Goal: Check status: Check status

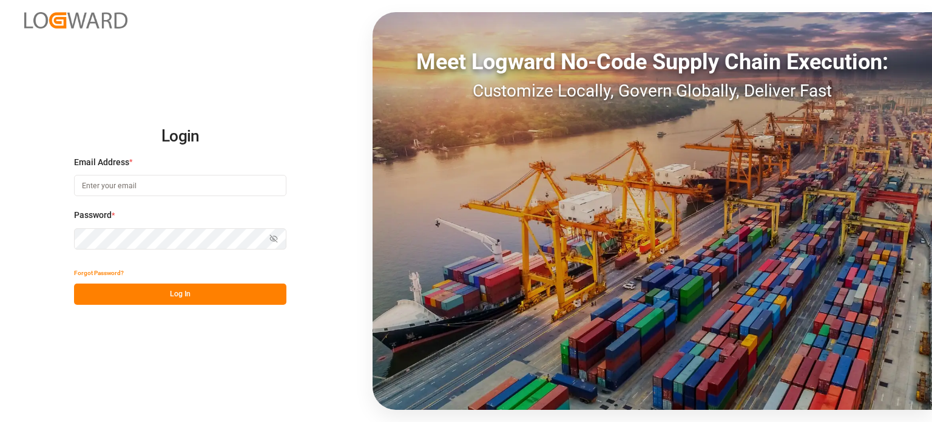
type input "[PERSON_NAME][EMAIL_ADDRESS][PERSON_NAME][DOMAIN_NAME]"
click at [238, 291] on button "Log In" at bounding box center [180, 293] width 212 height 21
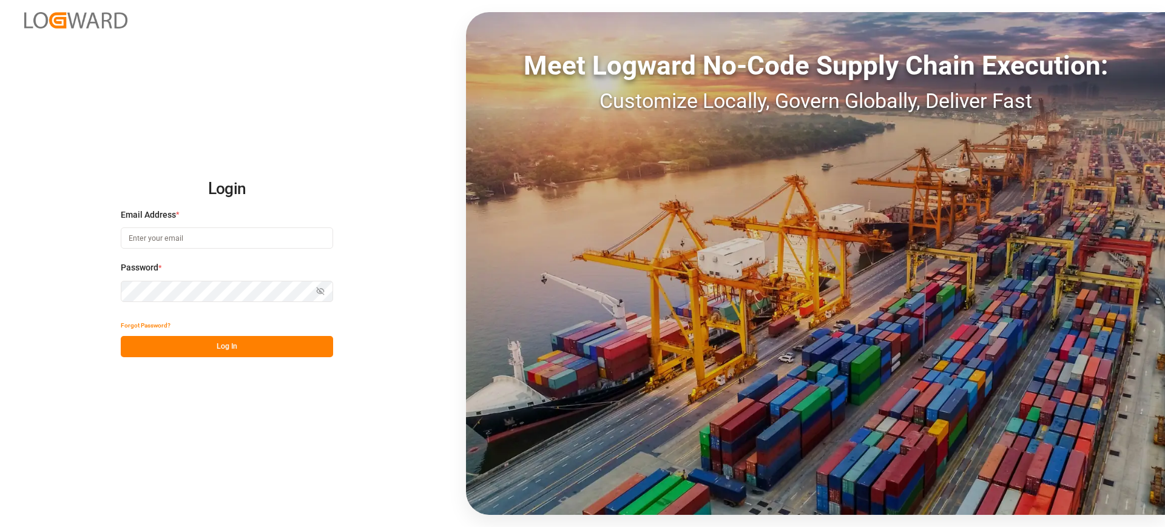
type input "[PERSON_NAME][EMAIL_ADDRESS][PERSON_NAME][DOMAIN_NAME]"
click at [287, 344] on button "Log In" at bounding box center [227, 346] width 212 height 21
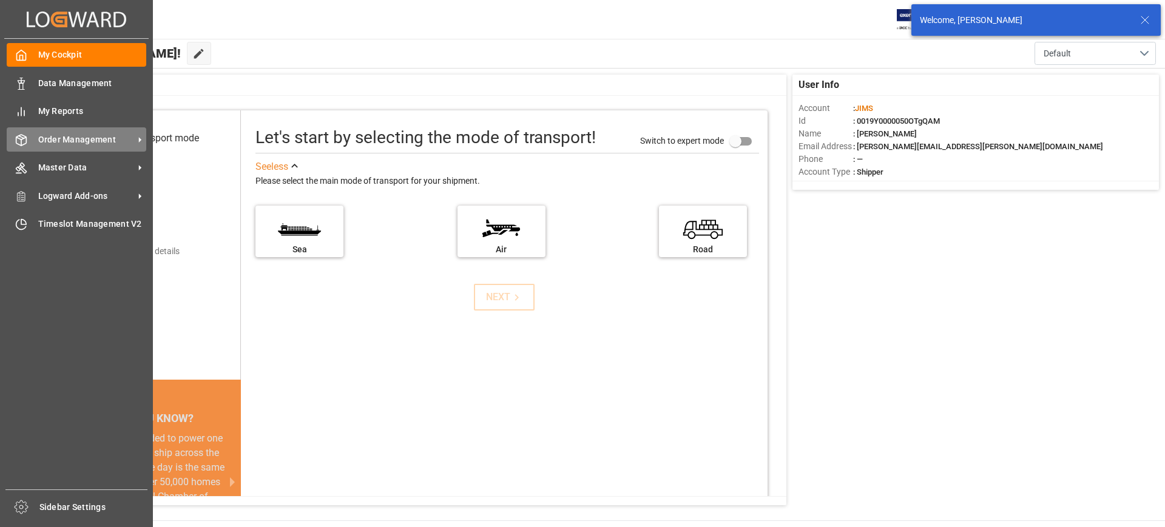
click at [56, 132] on div "Order Management Order Management" at bounding box center [76, 139] width 139 height 24
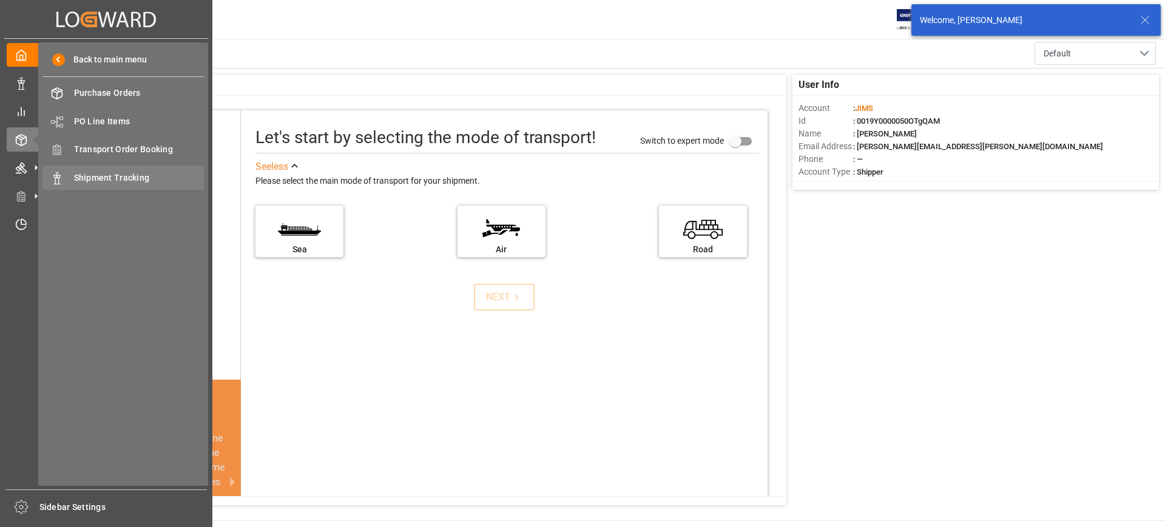
click at [133, 181] on span "Shipment Tracking" at bounding box center [139, 178] width 130 height 13
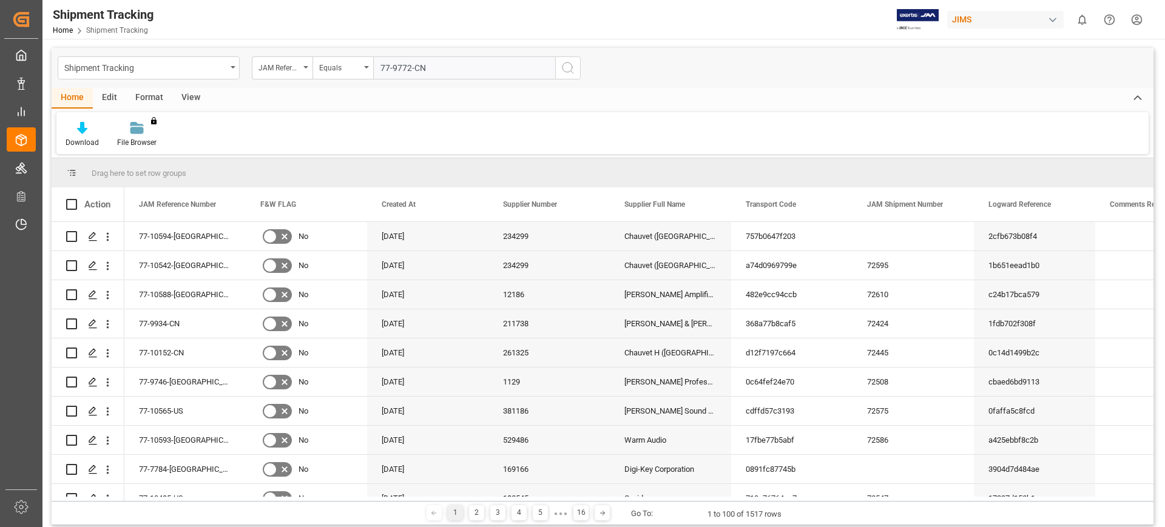
type input "77-9772-CN"
click at [563, 69] on icon "search button" at bounding box center [567, 68] width 15 height 15
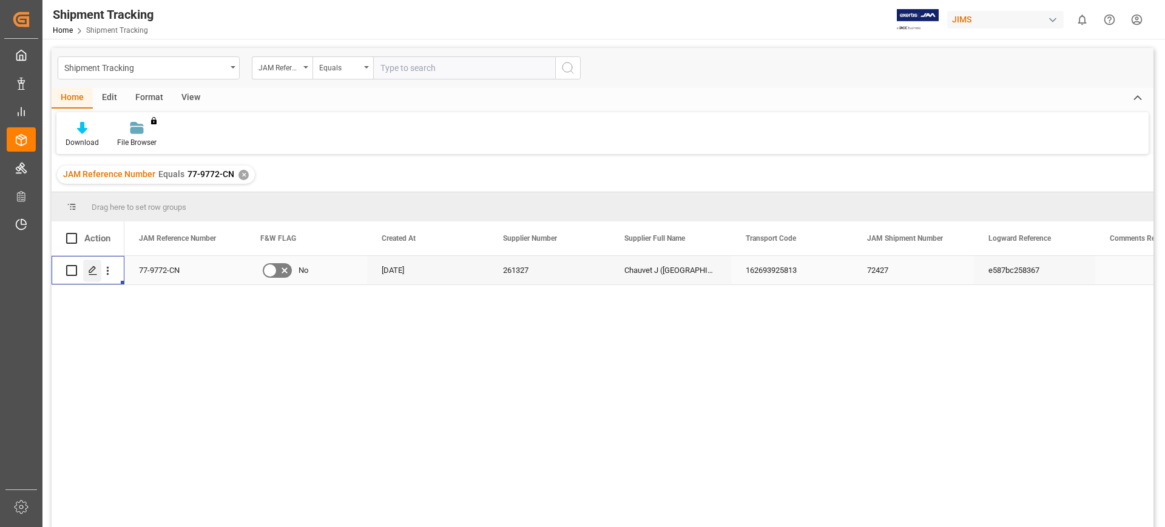
click at [89, 261] on div "Press SPACE to select this row." at bounding box center [92, 271] width 18 height 22
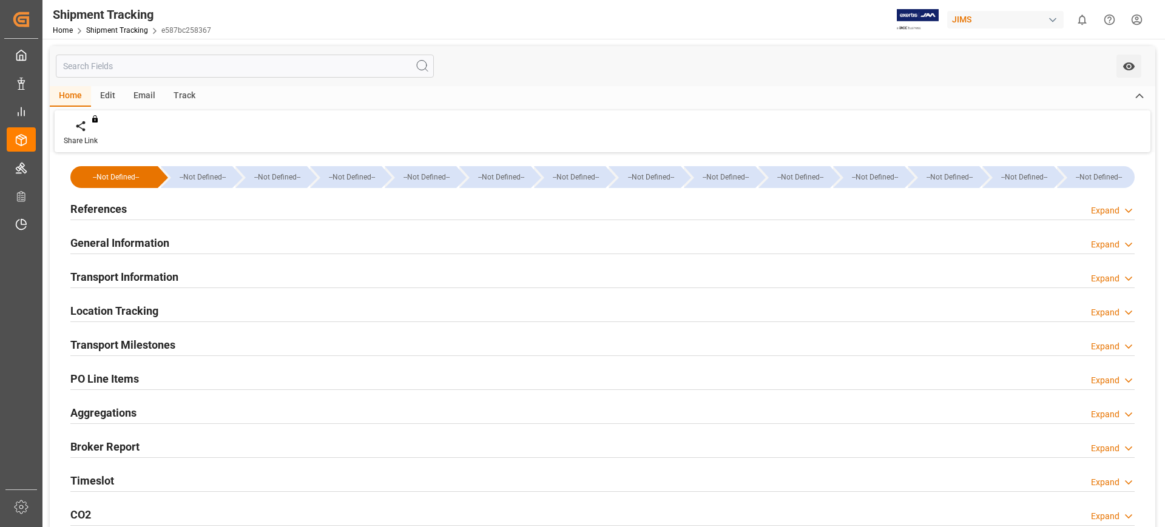
type input "[DATE]"
click at [183, 210] on div "References Expand" at bounding box center [602, 208] width 1064 height 23
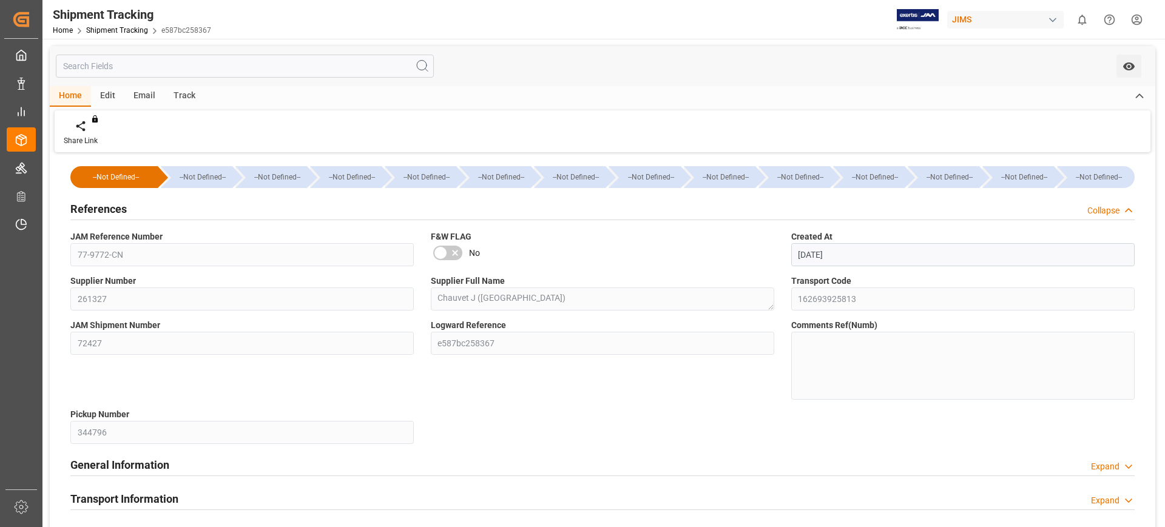
click at [847, 312] on div "Transport Code 162693925813" at bounding box center [962, 293] width 360 height 44
click at [95, 204] on h2 "References" at bounding box center [98, 209] width 56 height 16
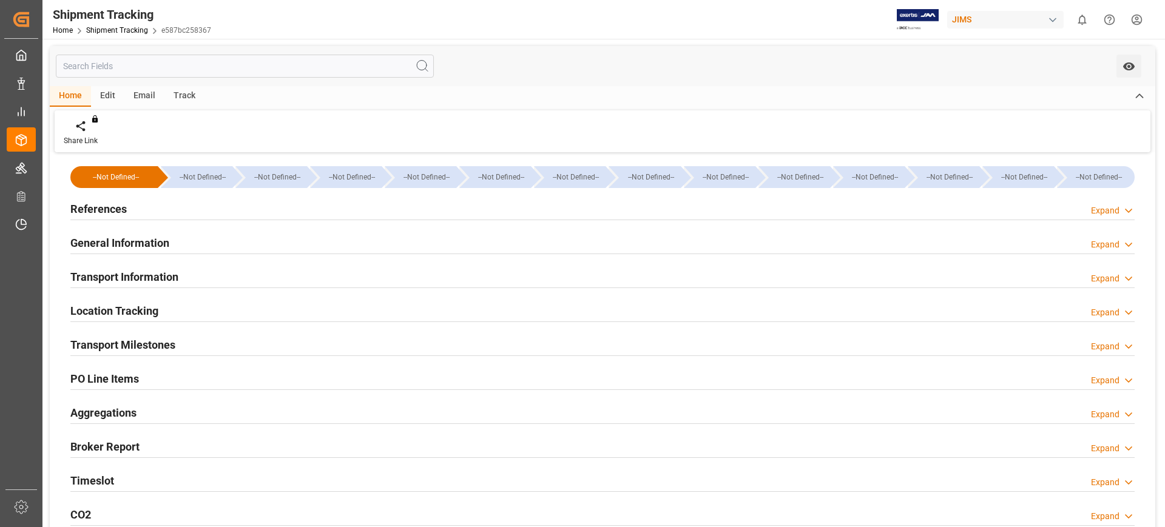
click at [125, 244] on h2 "General Information" at bounding box center [119, 243] width 99 height 16
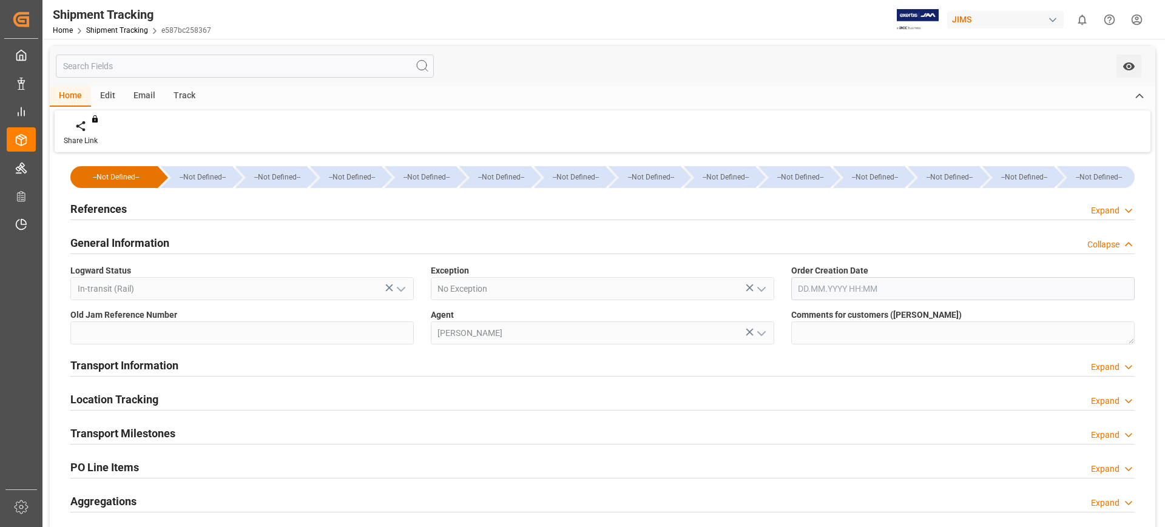
click at [125, 244] on h2 "General Information" at bounding box center [119, 243] width 99 height 16
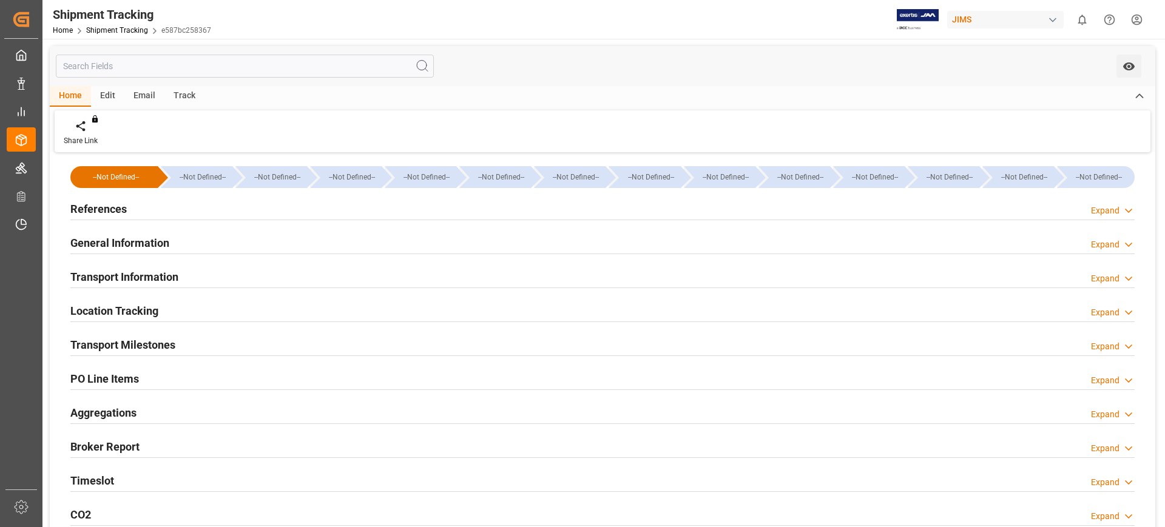
click at [129, 269] on h2 "Transport Information" at bounding box center [124, 277] width 108 height 16
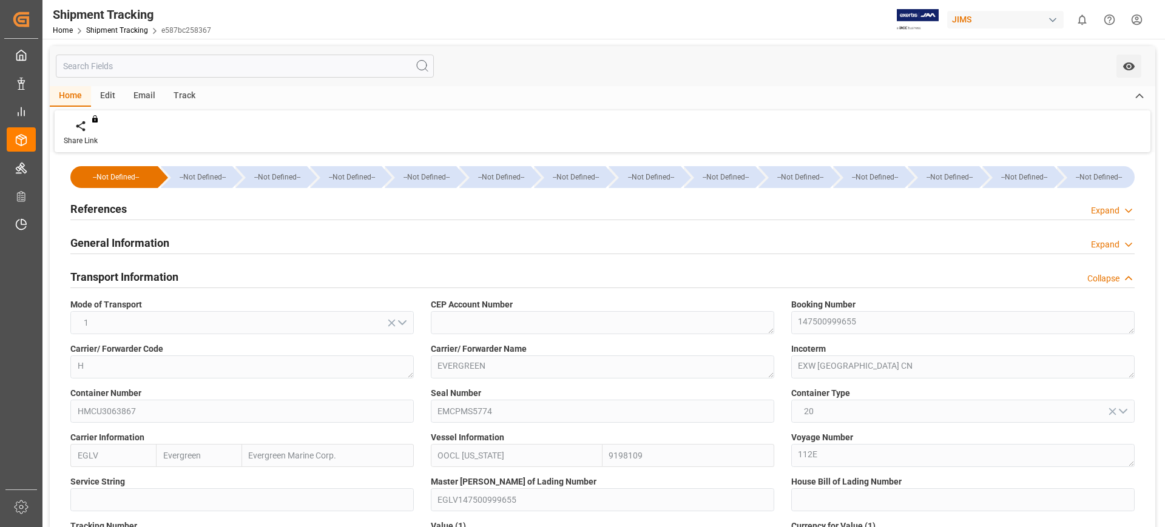
click at [124, 273] on h2 "Transport Information" at bounding box center [124, 277] width 108 height 16
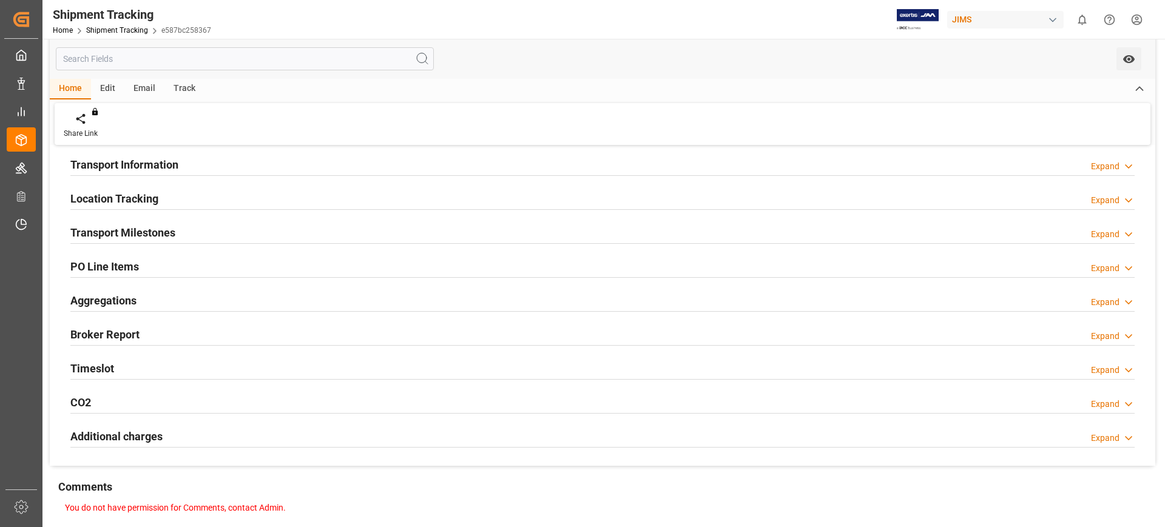
scroll to position [152, 0]
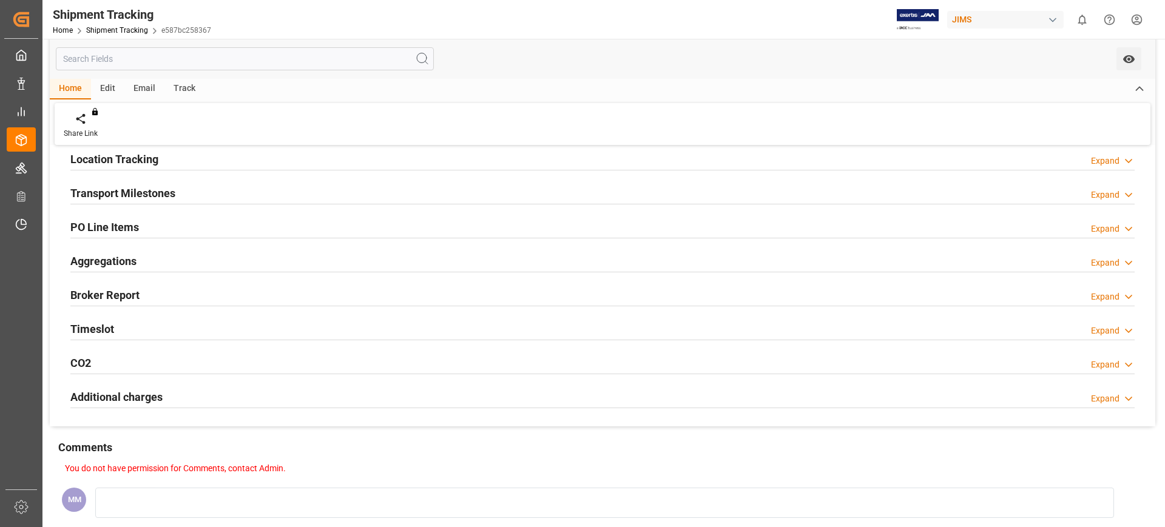
click at [132, 317] on div "Timeslot Expand" at bounding box center [602, 328] width 1064 height 23
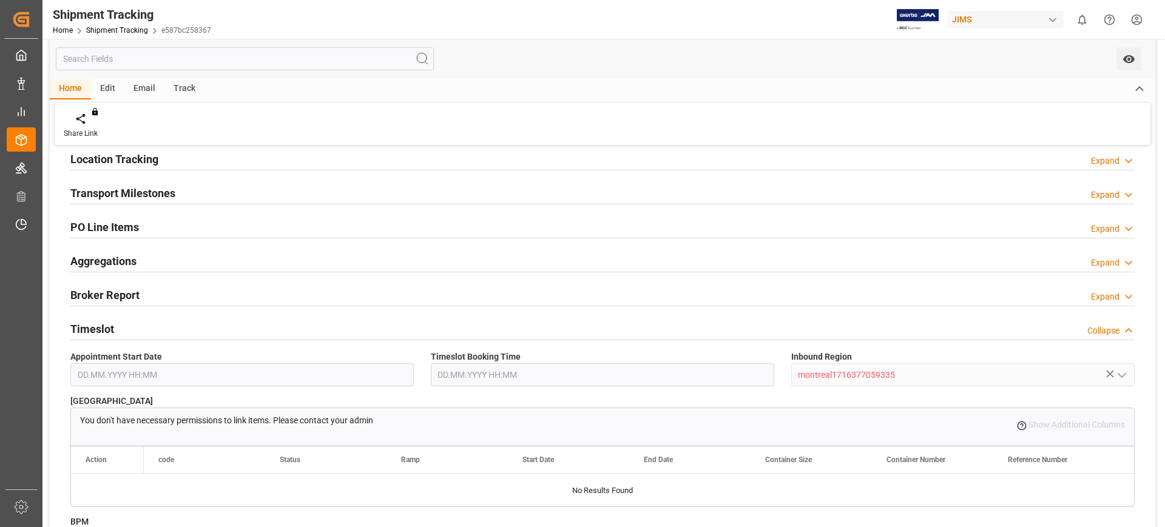
click at [130, 326] on div "Timeslot Collapse" at bounding box center [602, 328] width 1064 height 23
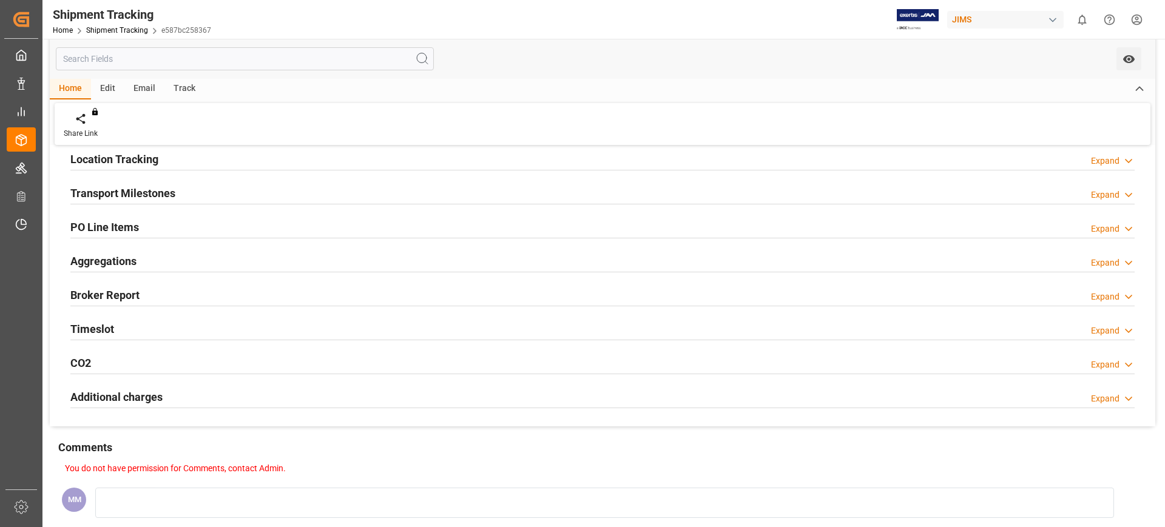
scroll to position [0, 0]
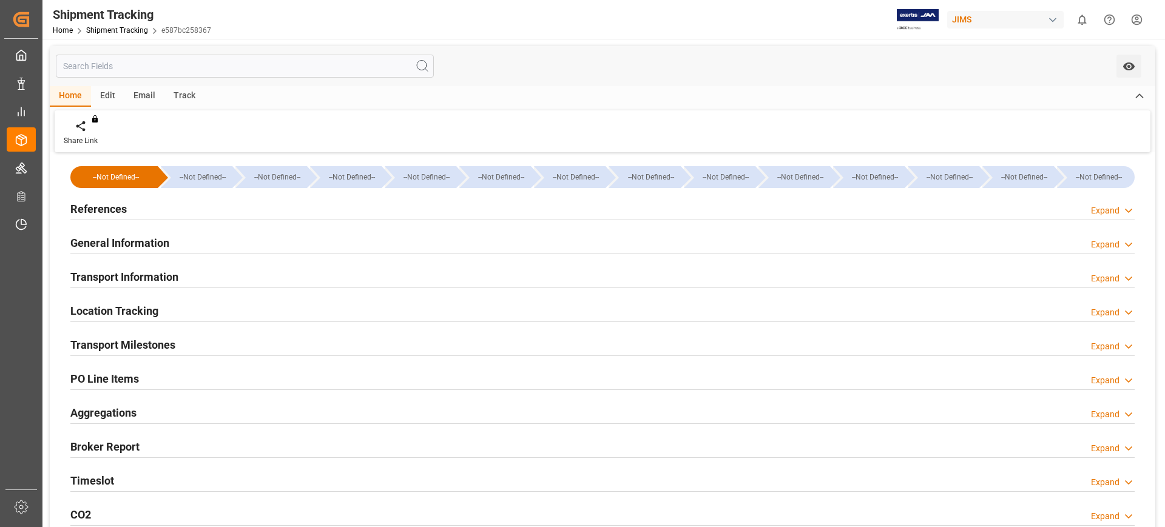
click at [119, 211] on h2 "References" at bounding box center [98, 209] width 56 height 16
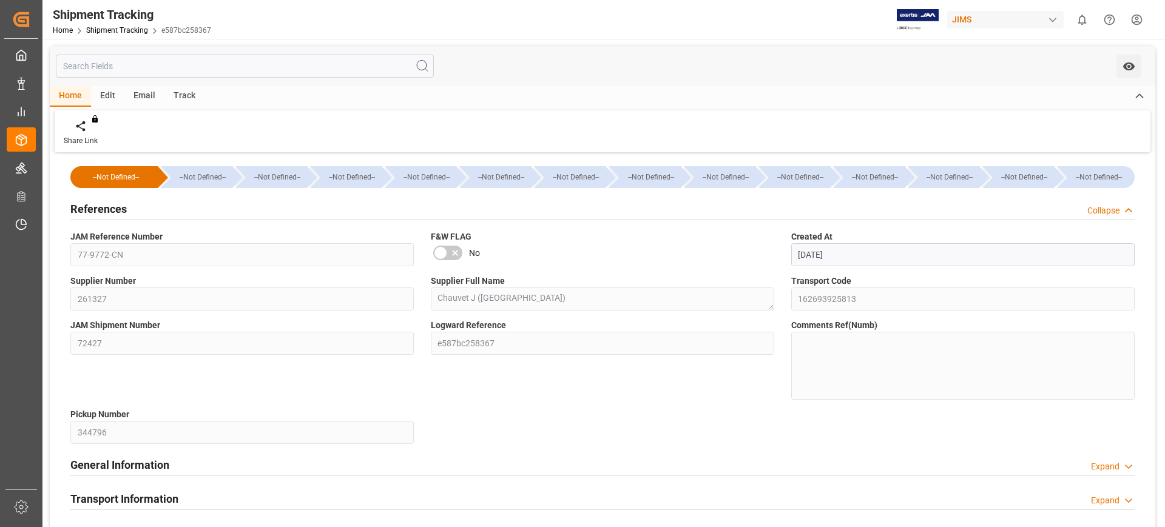
click at [119, 211] on h2 "References" at bounding box center [98, 209] width 56 height 16
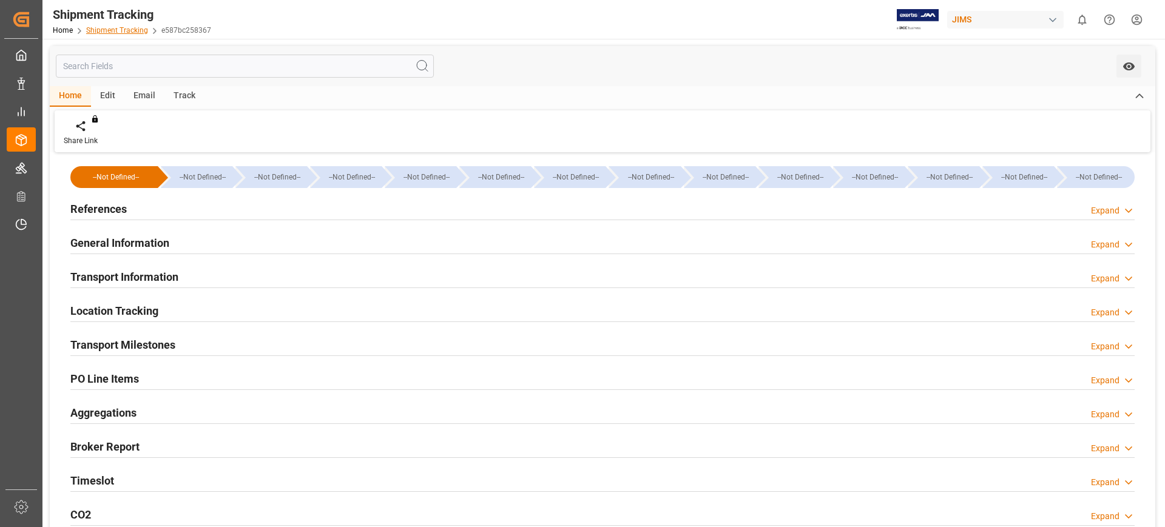
click at [123, 29] on link "Shipment Tracking" at bounding box center [117, 30] width 62 height 8
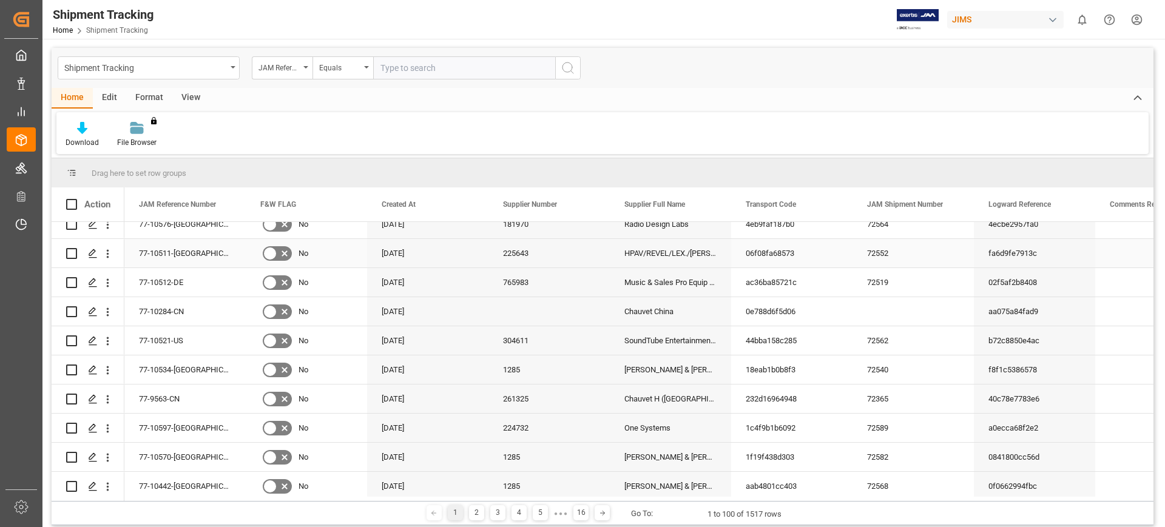
scroll to position [379, 0]
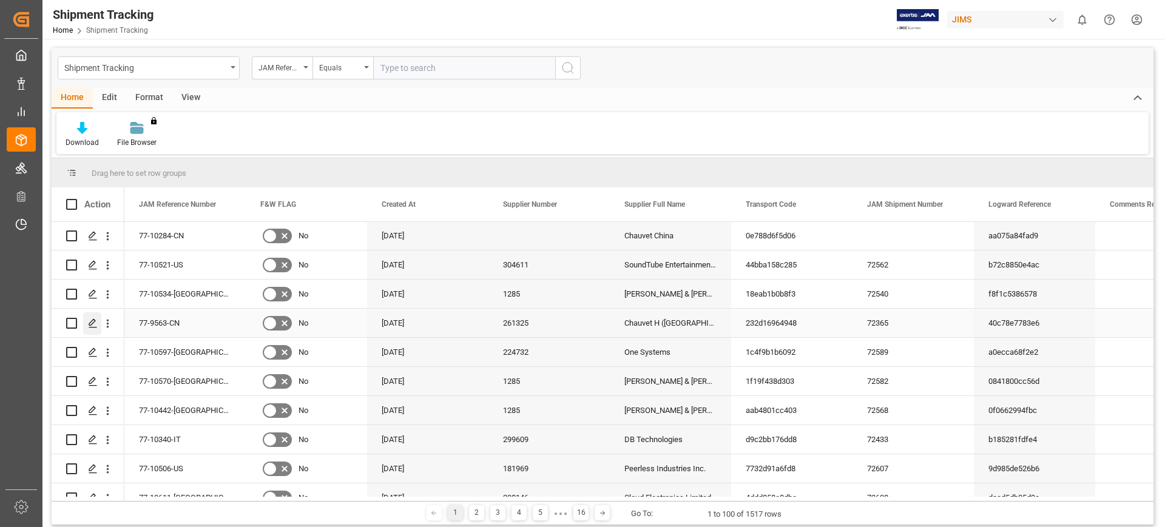
click at [90, 323] on icon "Press SPACE to select this row." at bounding box center [93, 323] width 10 height 10
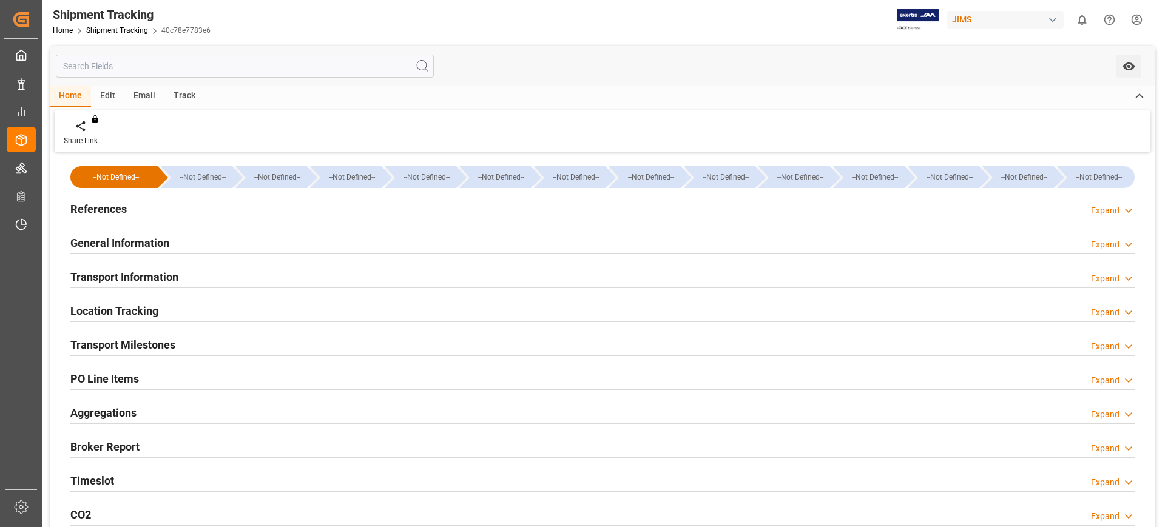
type input "[DATE]"
click at [109, 205] on h2 "References" at bounding box center [98, 209] width 56 height 16
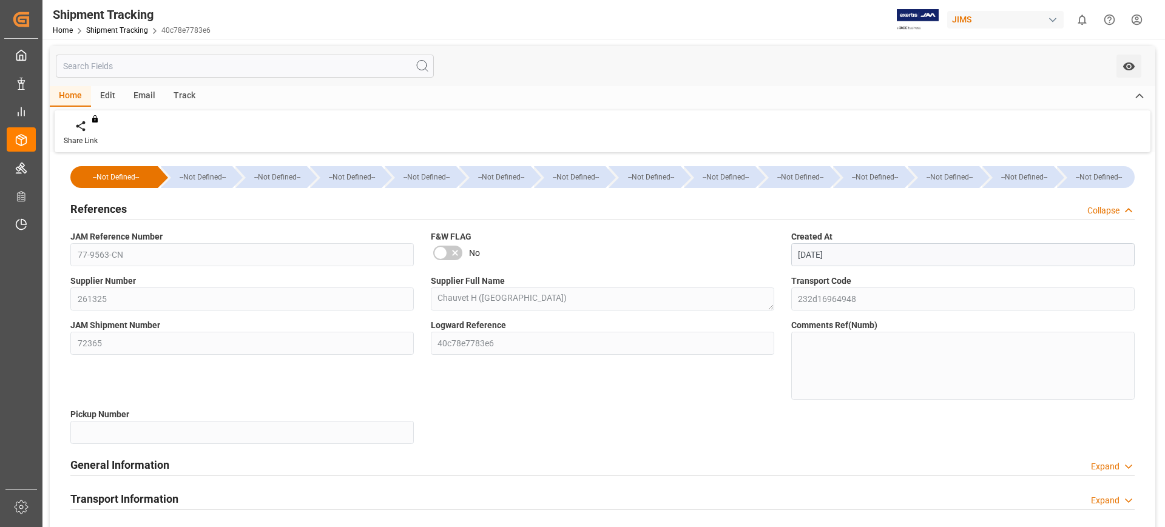
click at [107, 208] on h2 "References" at bounding box center [98, 209] width 56 height 16
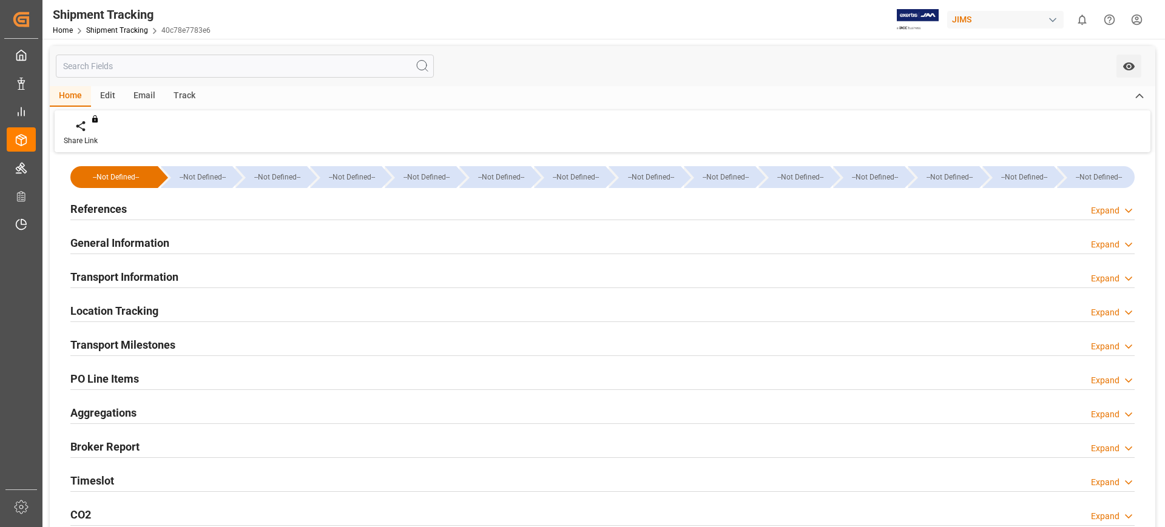
click at [127, 244] on h2 "General Information" at bounding box center [119, 243] width 99 height 16
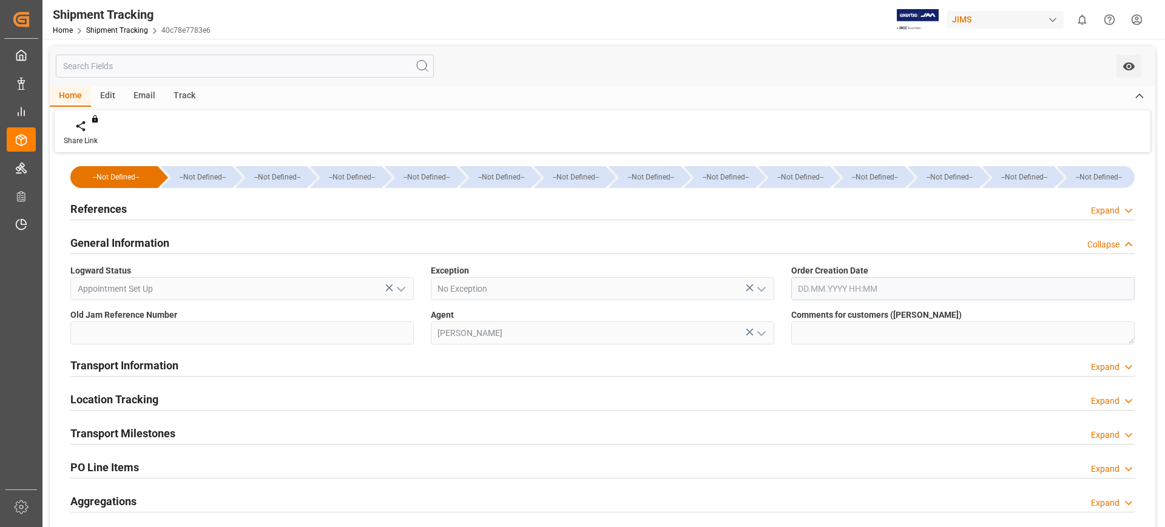
click at [127, 244] on h2 "General Information" at bounding box center [119, 243] width 99 height 16
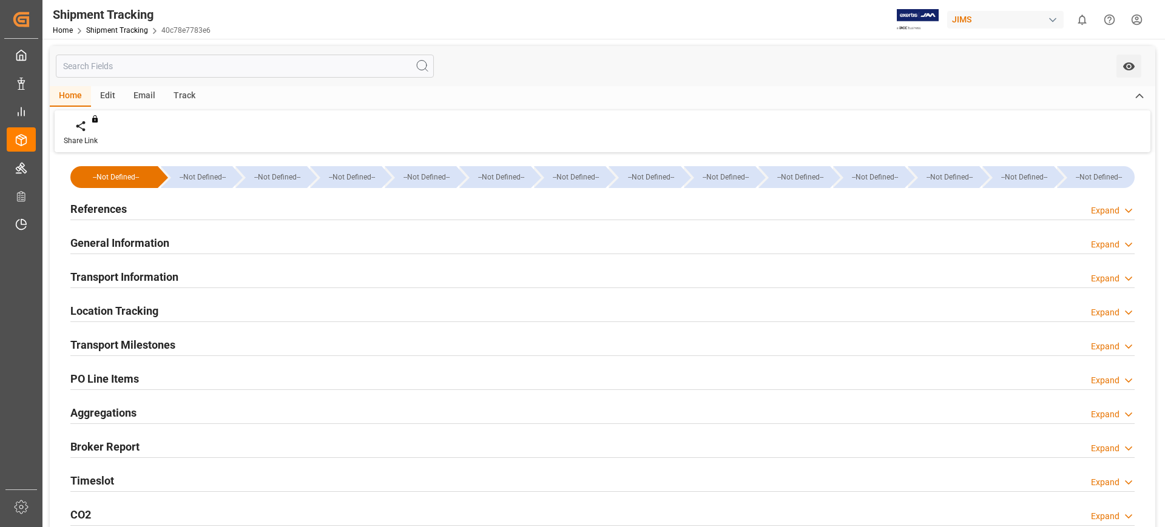
click at [141, 274] on h2 "Transport Information" at bounding box center [124, 277] width 108 height 16
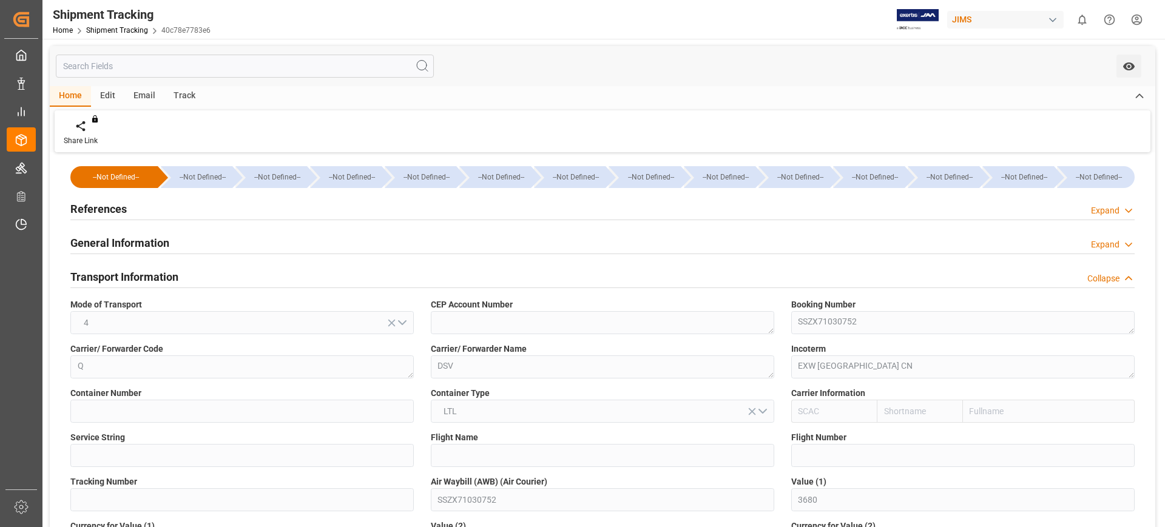
click at [127, 270] on h2 "Transport Information" at bounding box center [124, 277] width 108 height 16
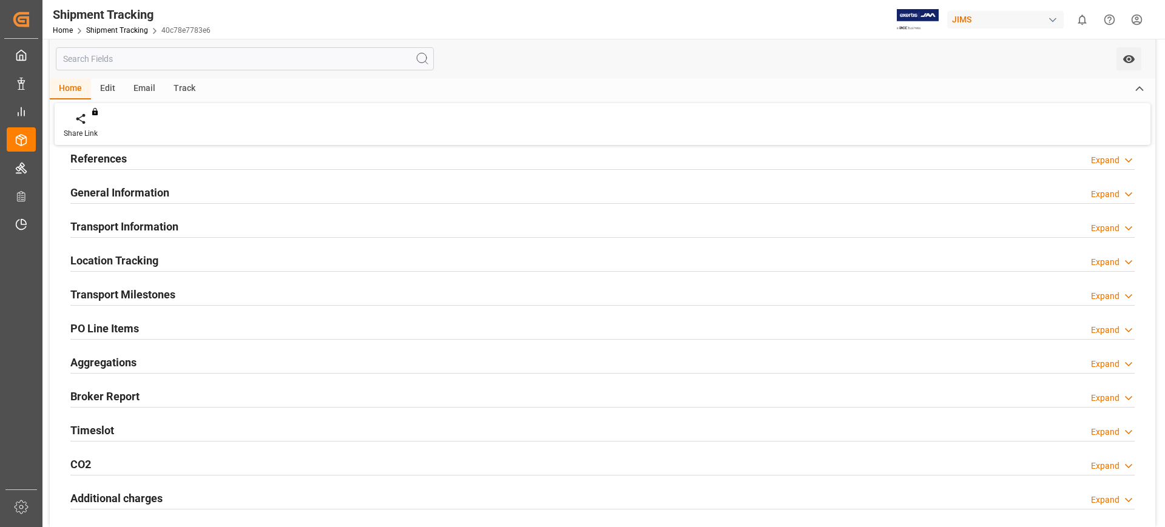
scroll to position [76, 0]
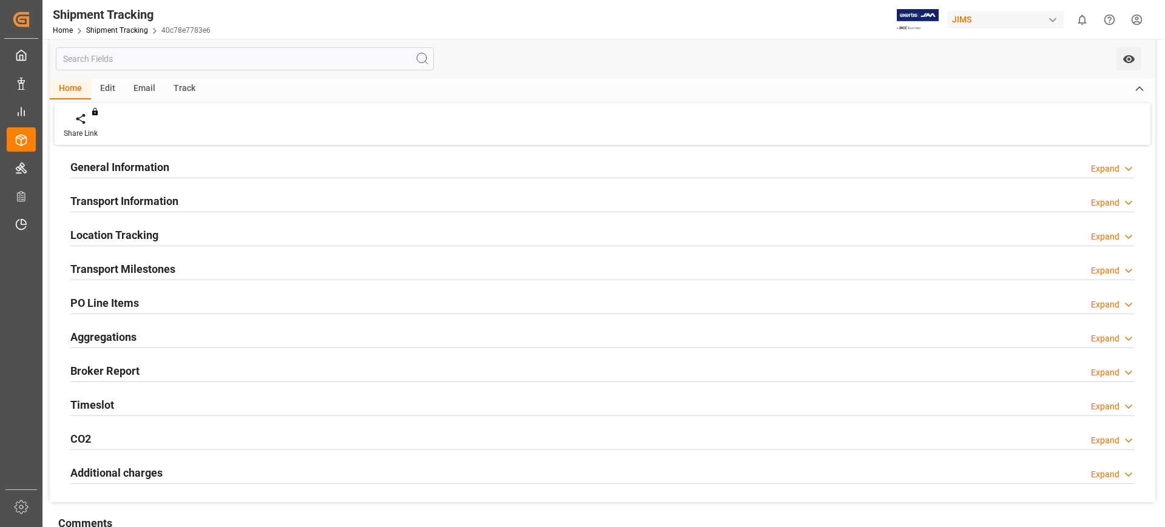
click at [154, 264] on h2 "Transport Milestones" at bounding box center [122, 269] width 105 height 16
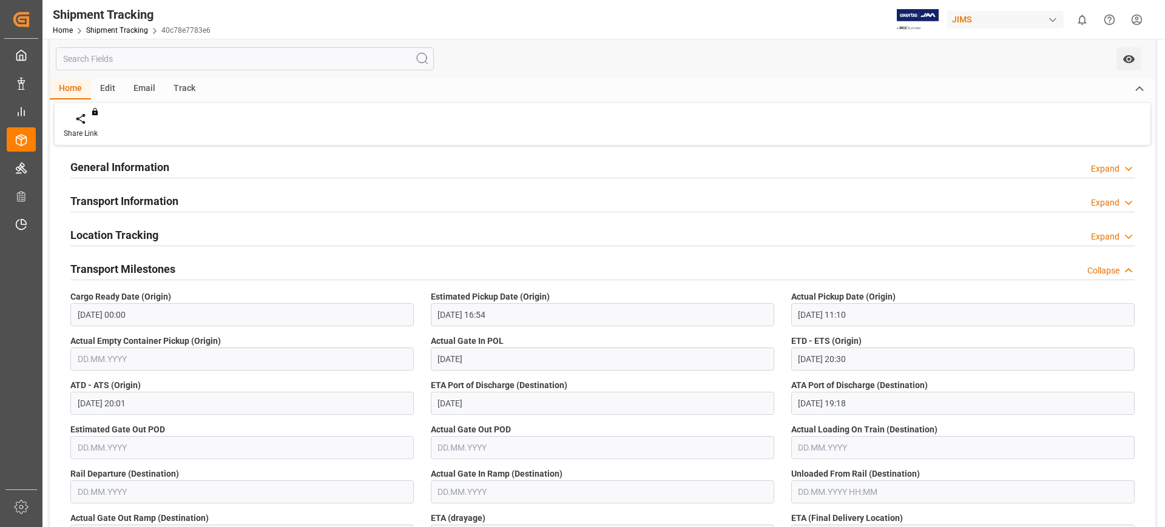
click at [132, 272] on h2 "Transport Milestones" at bounding box center [122, 269] width 105 height 16
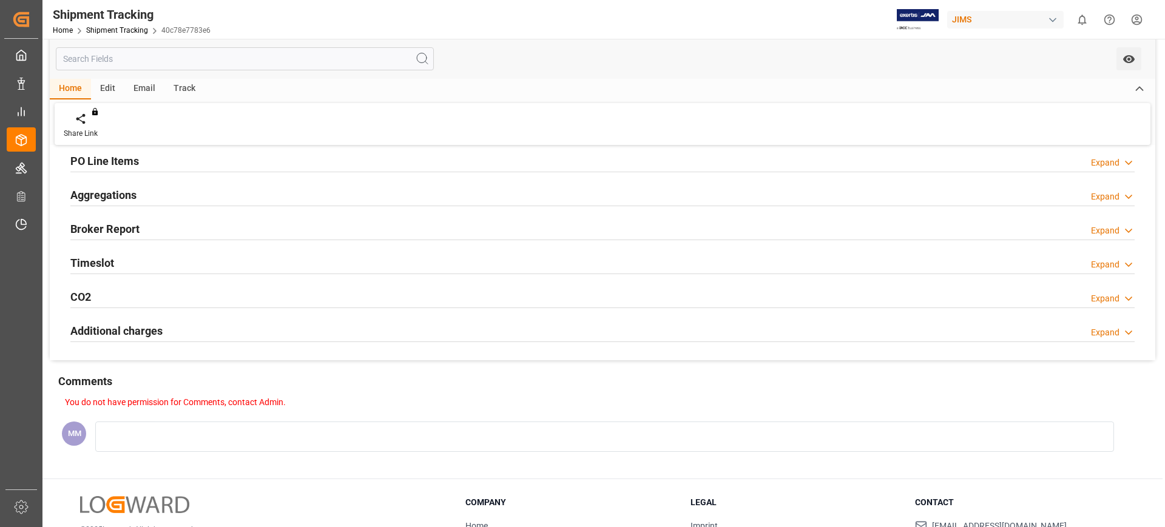
scroll to position [227, 0]
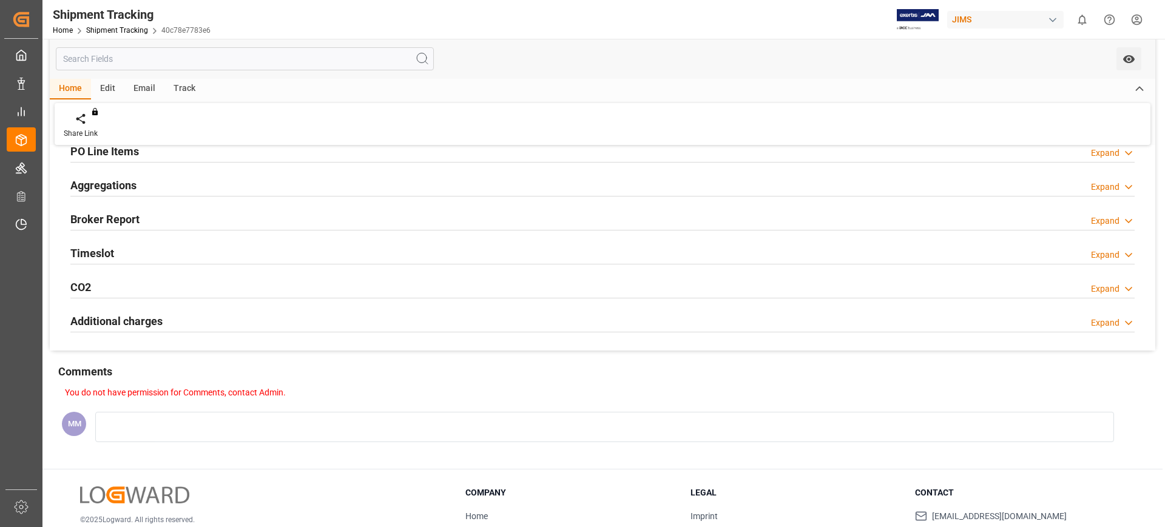
click at [105, 255] on h2 "Timeslot" at bounding box center [92, 253] width 44 height 16
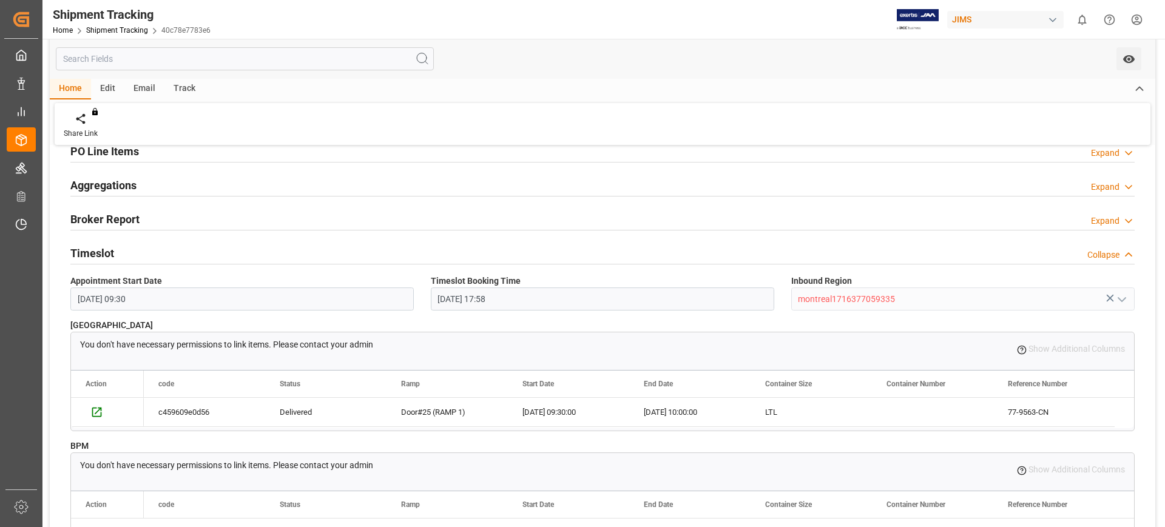
click at [105, 255] on h2 "Timeslot" at bounding box center [92, 253] width 44 height 16
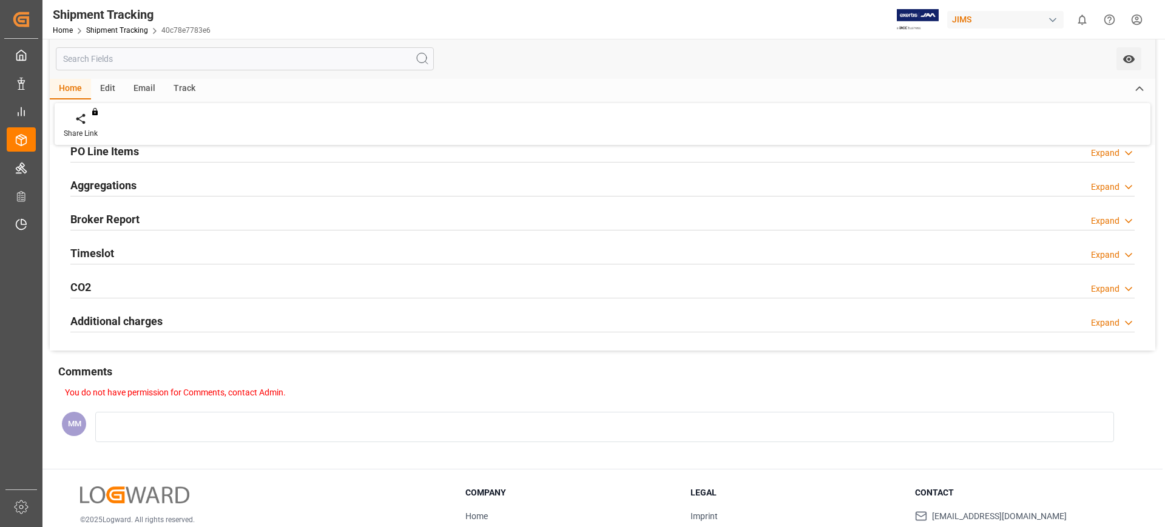
click at [138, 158] on h2 "PO Line Items" at bounding box center [104, 151] width 69 height 16
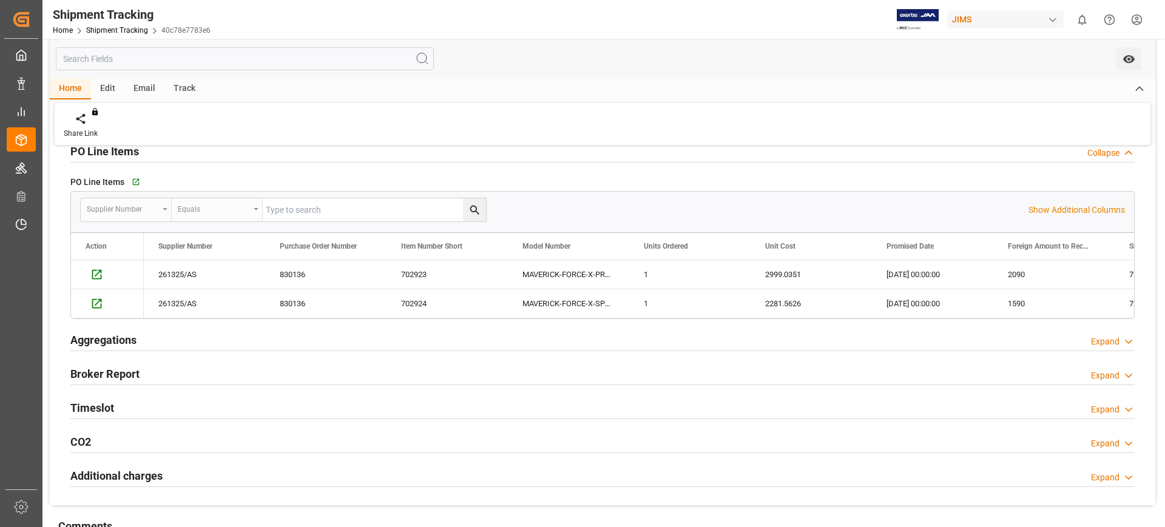
click at [106, 413] on h2 "Timeslot" at bounding box center [92, 408] width 44 height 16
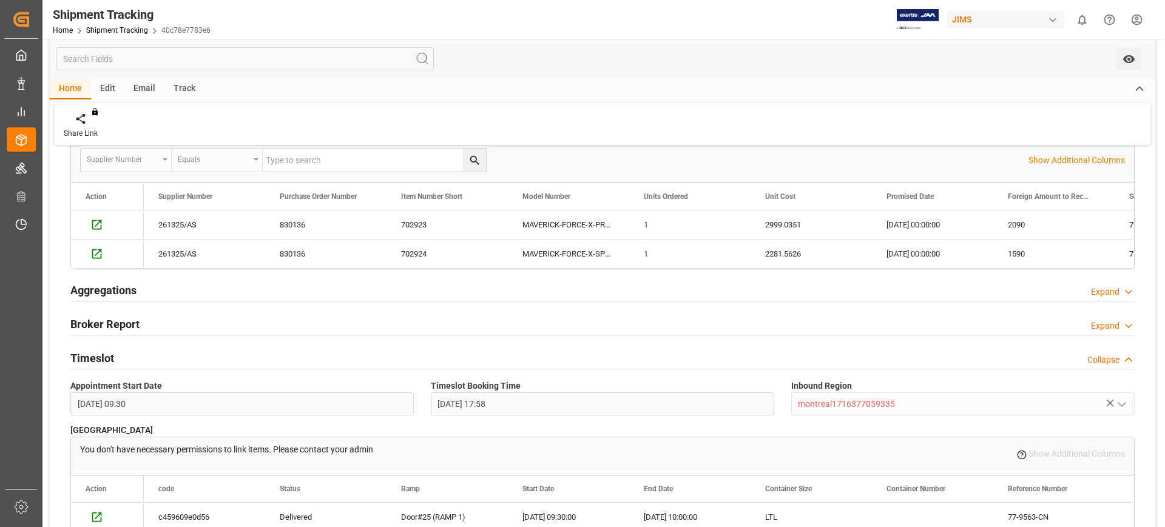
scroll to position [303, 0]
